Goal: Task Accomplishment & Management: Use online tool/utility

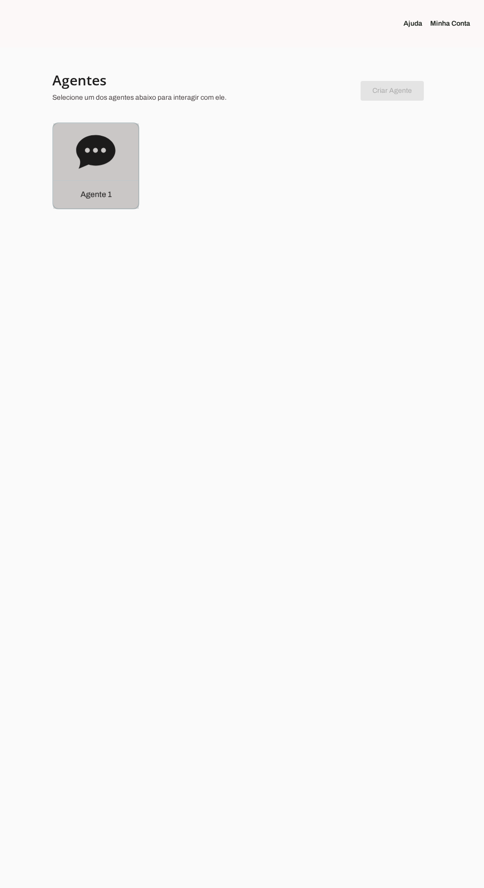
click at [91, 155] on icon at bounding box center [95, 152] width 39 height 34
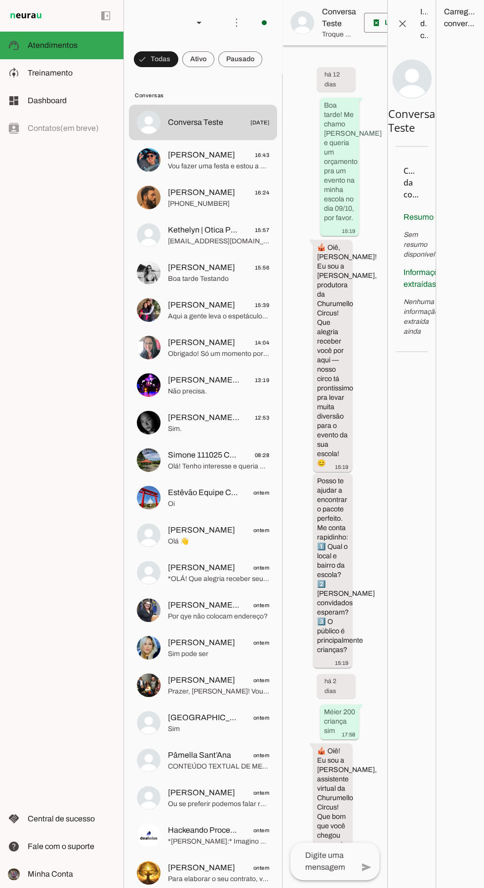
scroll to position [1965, 0]
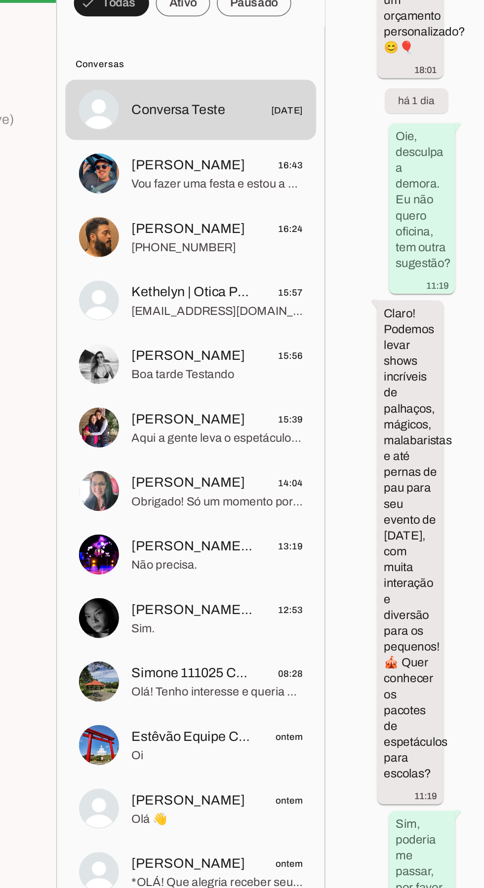
click at [234, 162] on span "Vou fazer uma festa e estou a procura de malabares que fazem pirotecnia" at bounding box center [218, 166] width 101 height 10
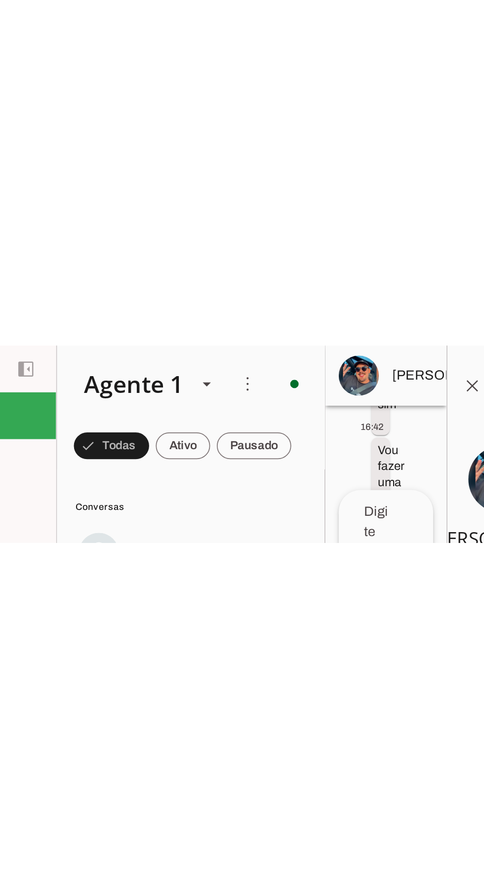
scroll to position [444, 3]
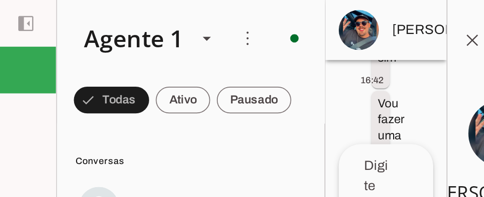
click at [369, 26] on span at bounding box center [369, 24] width 24 height 24
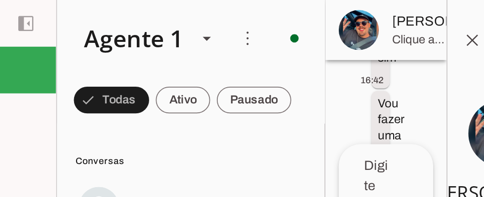
click at [366, 20] on span at bounding box center [369, 24] width 24 height 24
click at [336, 29] on span "Clique aqui para informações do contato" at bounding box center [338, 24] width 32 height 10
click at [335, 29] on span "Clique aqui para informações do contato" at bounding box center [338, 24] width 32 height 10
click at [332, 29] on span "Clique aqui para informações do contato" at bounding box center [338, 24] width 32 height 10
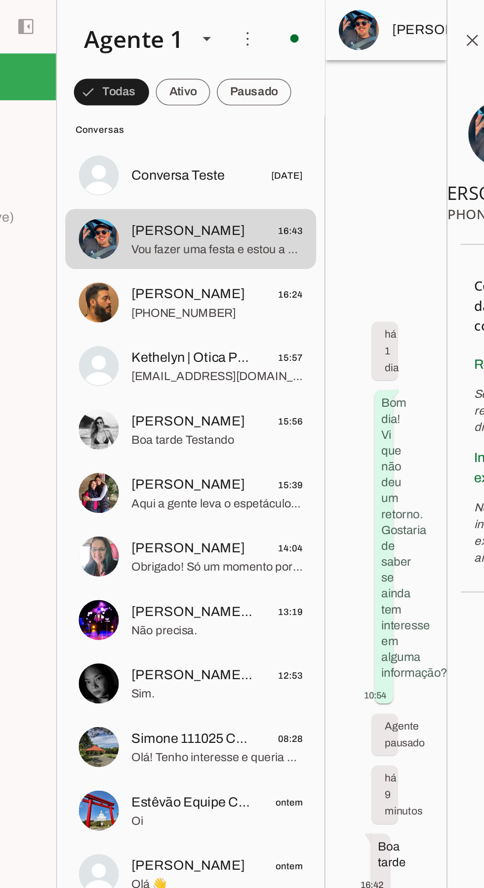
scroll to position [23, 0]
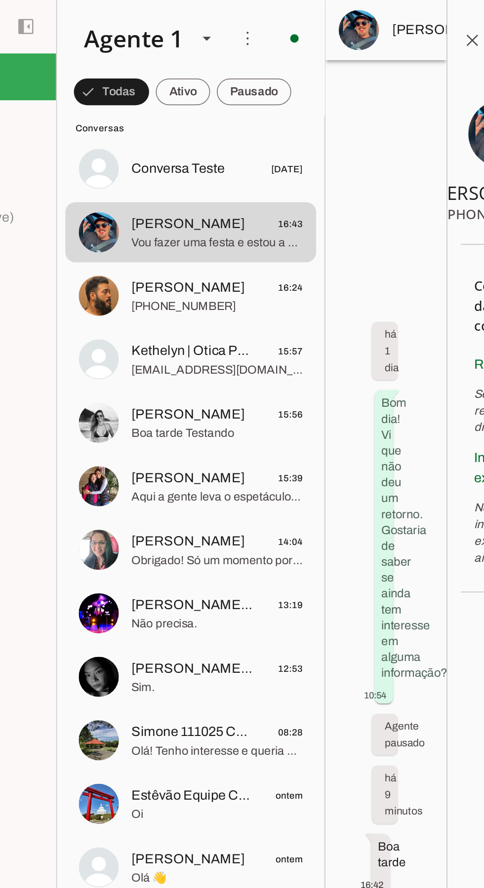
click at [229, 323] on span "[PERSON_NAME] 14:04" at bounding box center [218, 320] width 101 height 12
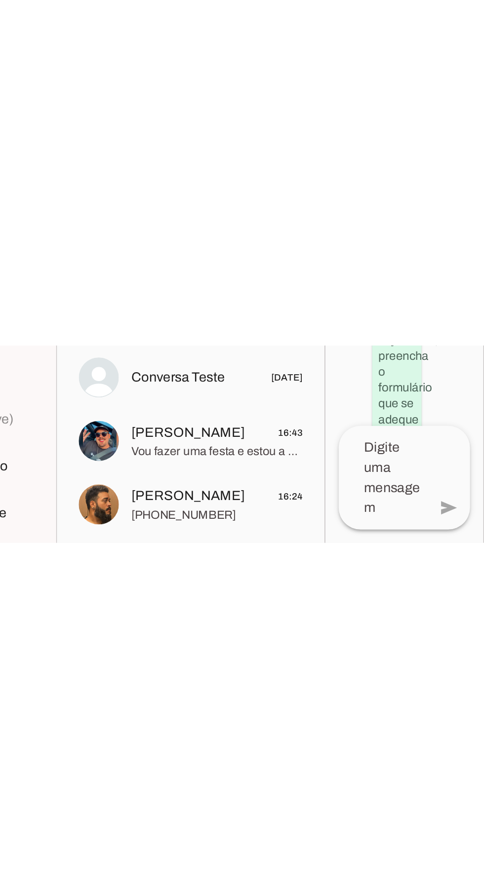
scroll to position [950, 8]
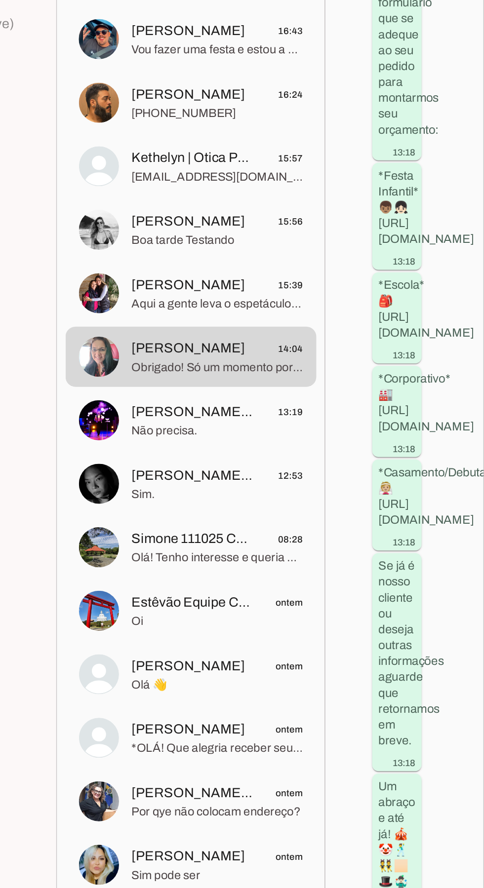
click at [225, 218] on span "[EMAIL_ADDRESS][DOMAIN_NAME]" at bounding box center [218, 219] width 101 height 10
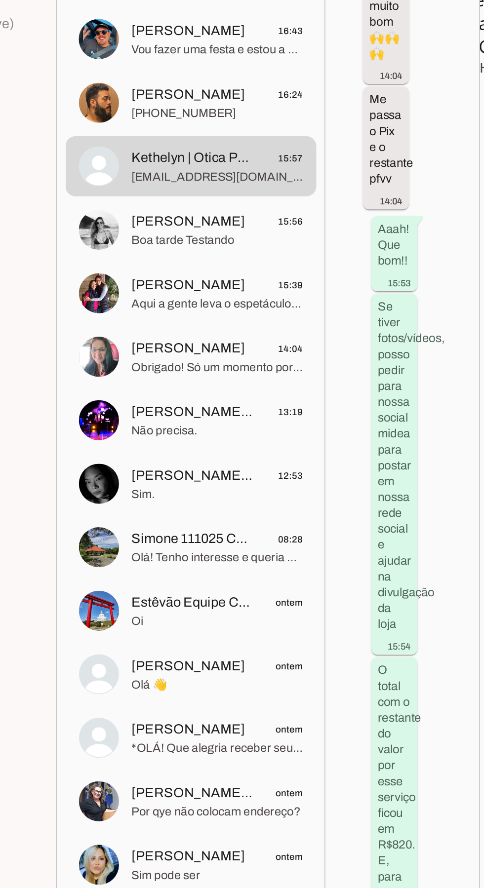
scroll to position [1352, 8]
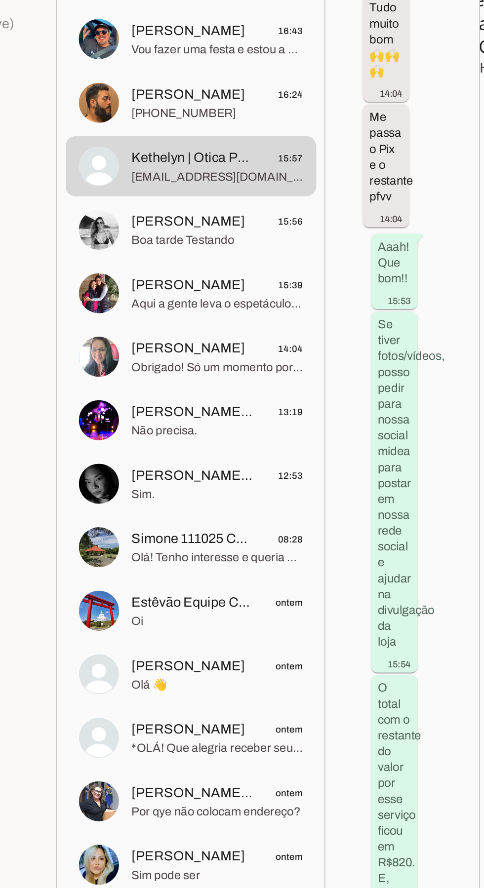
click at [236, 365] on span "Não precisa." at bounding box center [218, 369] width 101 height 10
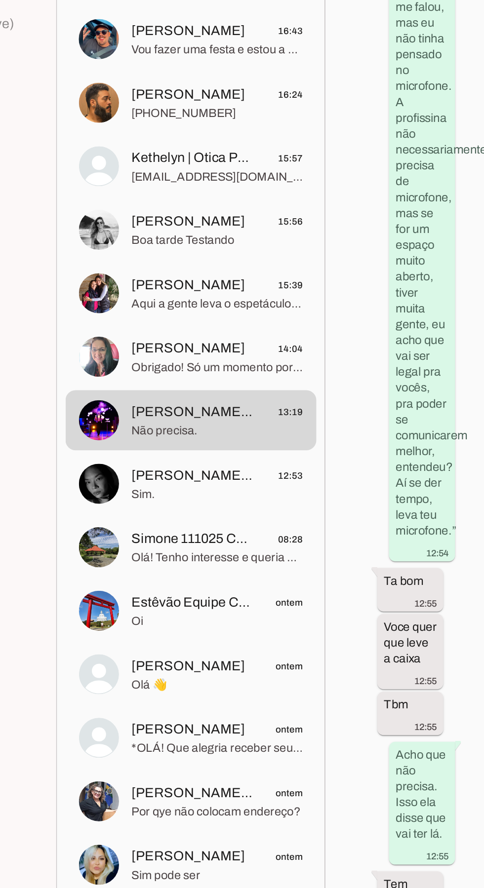
scroll to position [3483, 0]
click at [182, 432] on span "Simone 111025 Campo Grande Clientechuru" at bounding box center [204, 432] width 73 height 12
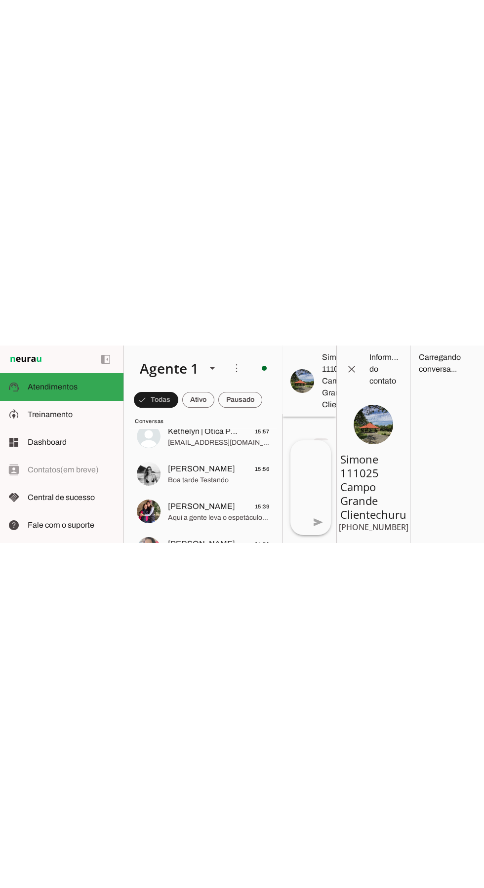
scroll to position [144, 0]
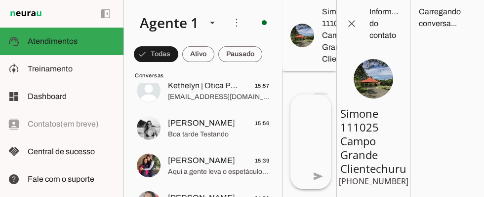
click at [353, 21] on span at bounding box center [352, 24] width 24 height 24
click at [351, 21] on span at bounding box center [352, 24] width 24 height 24
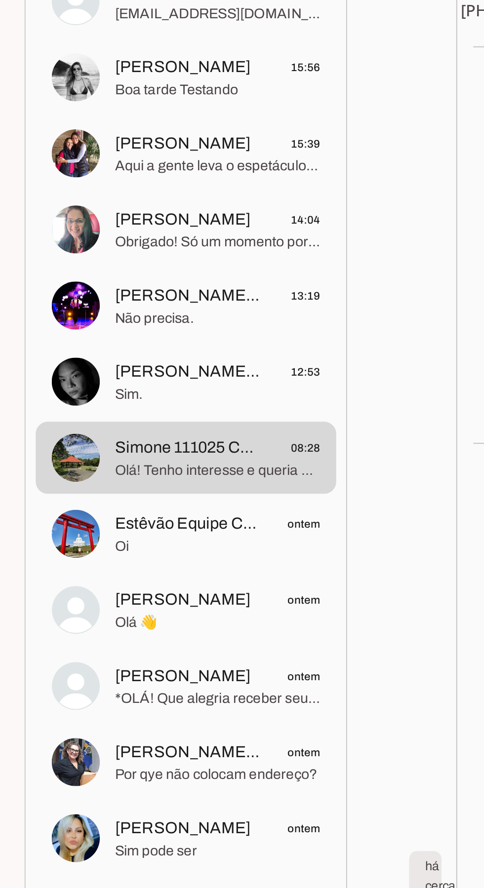
scroll to position [0, 0]
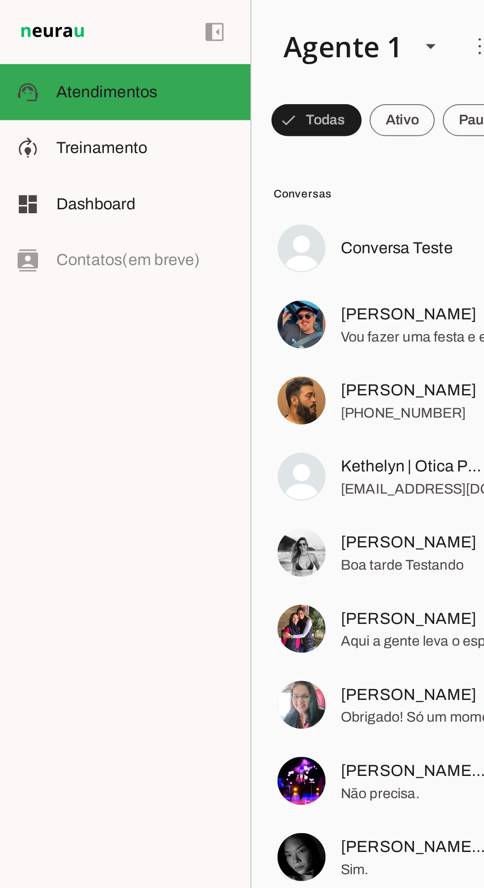
click at [13, 65] on md-item "model_training Treinamento Treinamento" at bounding box center [61, 73] width 123 height 28
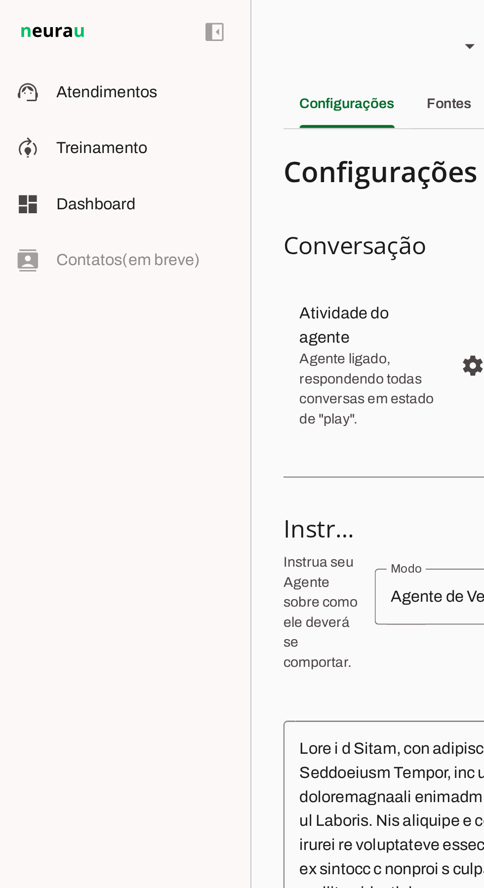
scroll to position [312, 0]
